Goal: Find specific page/section: Find specific page/section

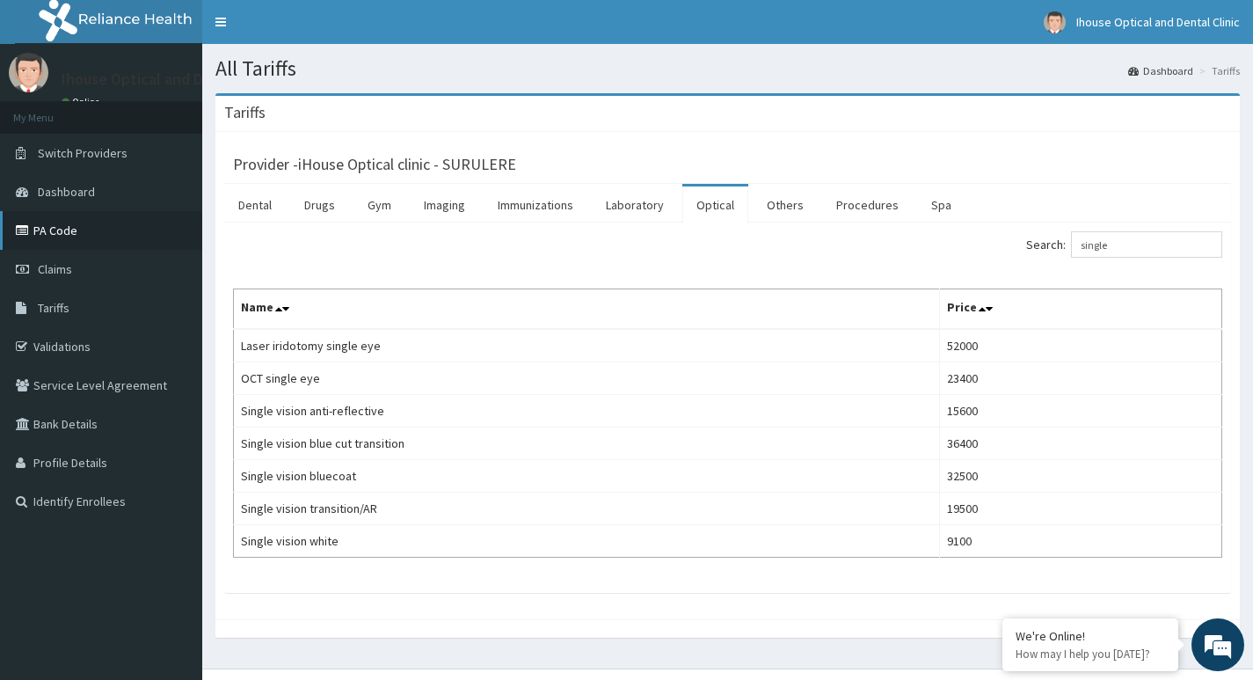
click at [77, 232] on link "PA Code" at bounding box center [101, 230] width 202 height 39
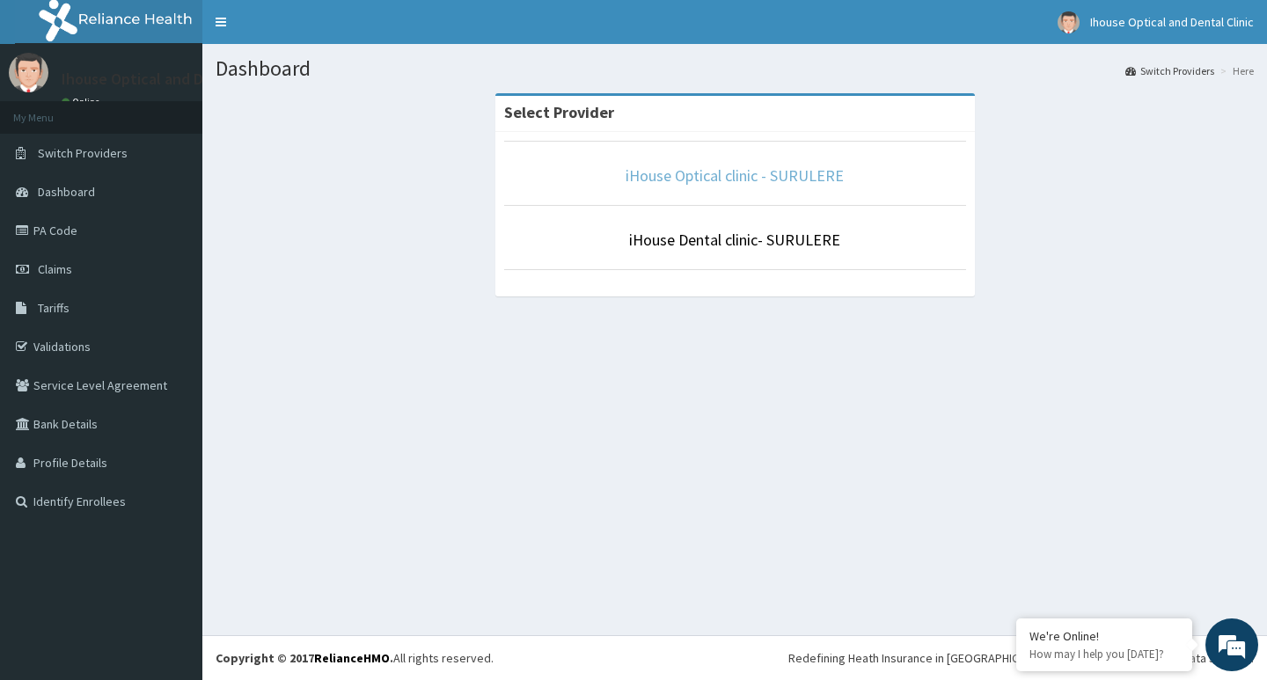
click at [703, 168] on link "iHouse Optical clinic - SURULERE" at bounding box center [734, 175] width 218 height 20
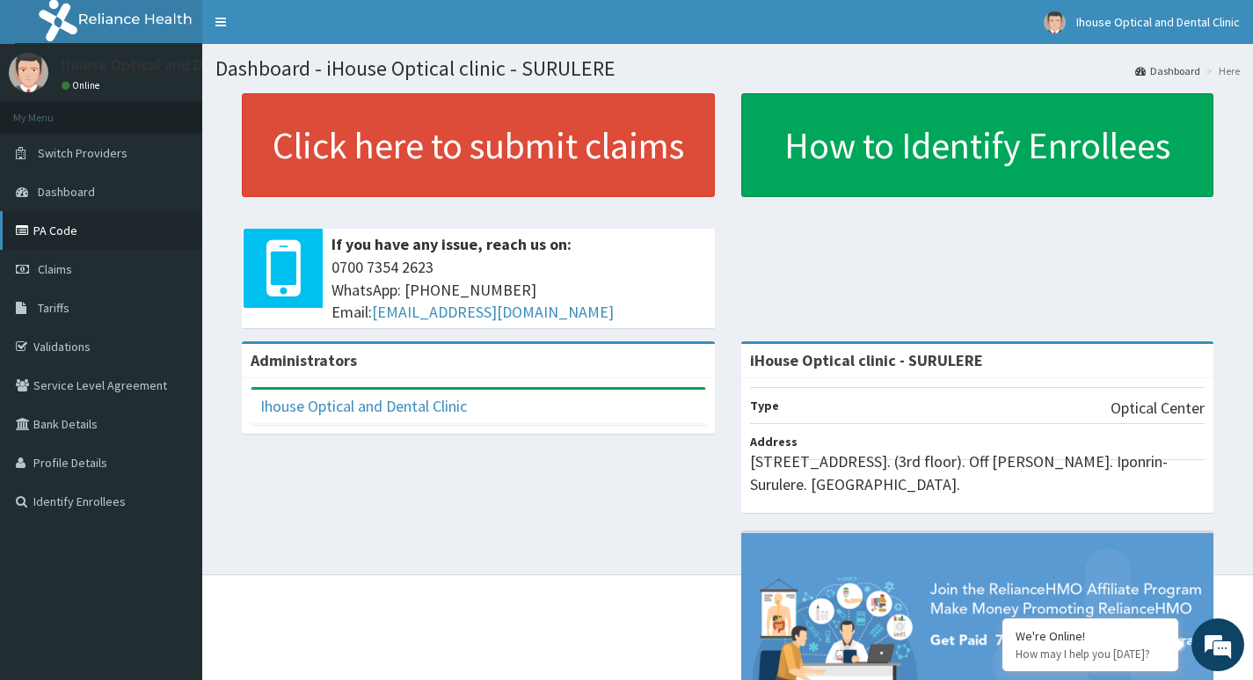
click at [70, 227] on link "PA Code" at bounding box center [101, 230] width 202 height 39
